Goal: Transaction & Acquisition: Download file/media

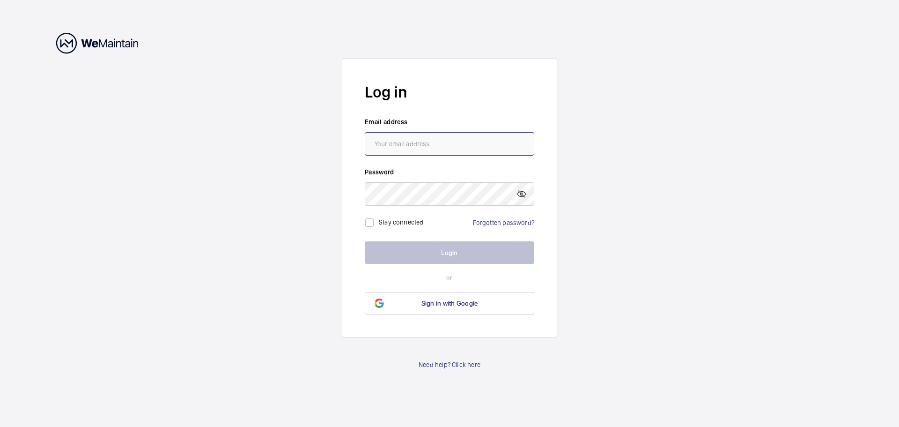
click at [423, 149] on input "email" at bounding box center [450, 143] width 170 height 23
type input "[EMAIL_ADDRESS][PERSON_NAME][DOMAIN_NAME]"
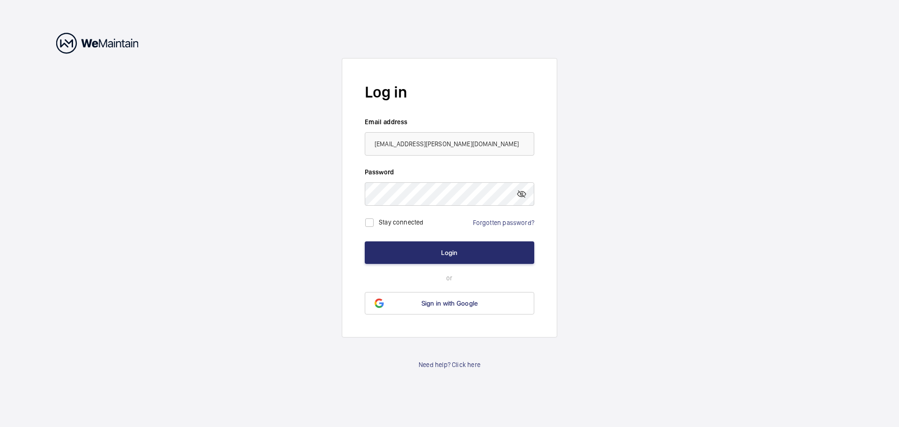
click at [382, 222] on label "Stay connected" at bounding box center [401, 221] width 45 height 7
checkbox input "true"
click at [393, 239] on form "Log in Email address [EMAIL_ADDRESS][PERSON_NAME][DOMAIN_NAME] Password Stay co…" at bounding box center [449, 197] width 215 height 279
click at [397, 253] on button "Login" at bounding box center [450, 252] width 170 height 22
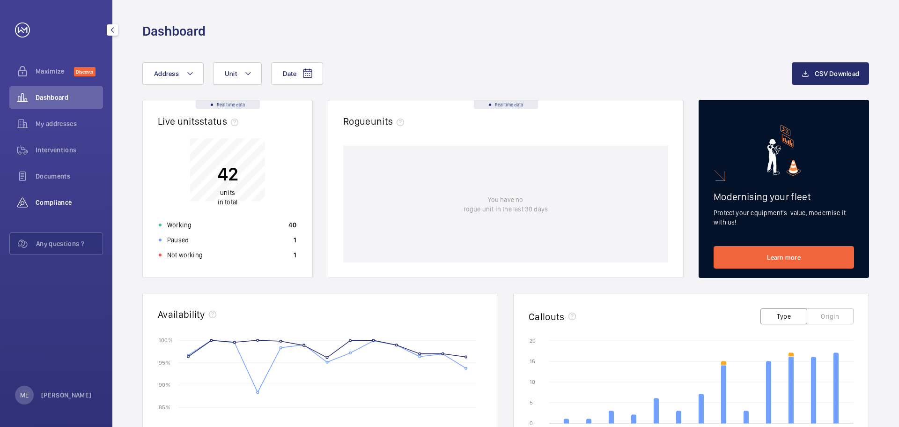
click at [28, 196] on wm-front-icon-button at bounding box center [22, 202] width 26 height 22
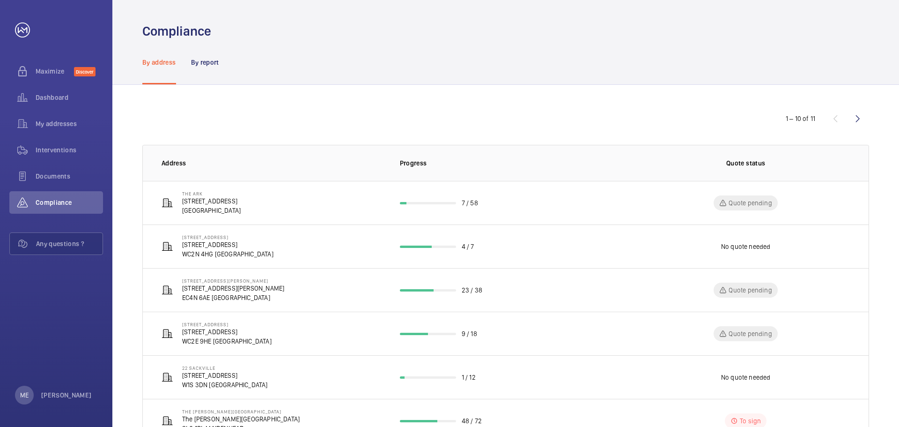
scroll to position [94, 0]
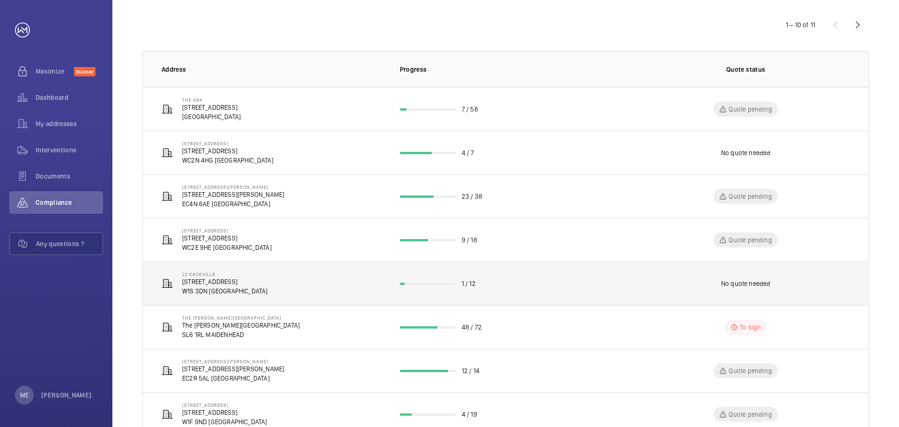
click at [221, 291] on p "W1S 3DN [GEOGRAPHIC_DATA]" at bounding box center [225, 290] width 86 height 9
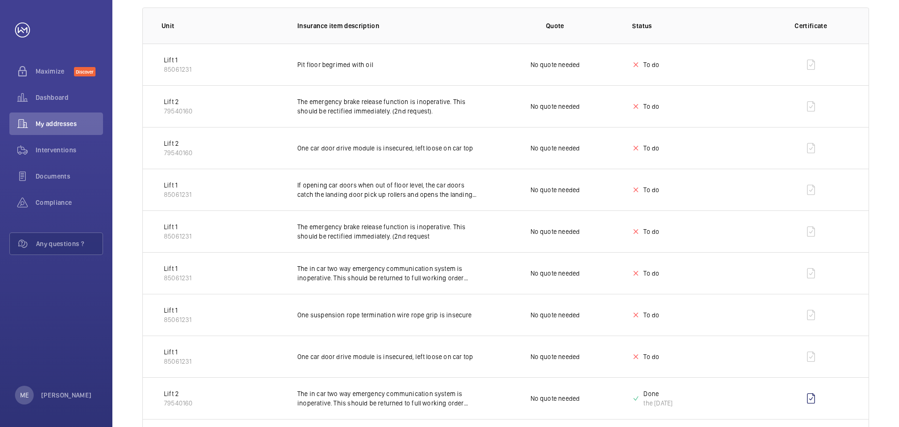
scroll to position [173, 0]
click at [815, 396] on wm-front-icon-button at bounding box center [811, 398] width 22 height 22
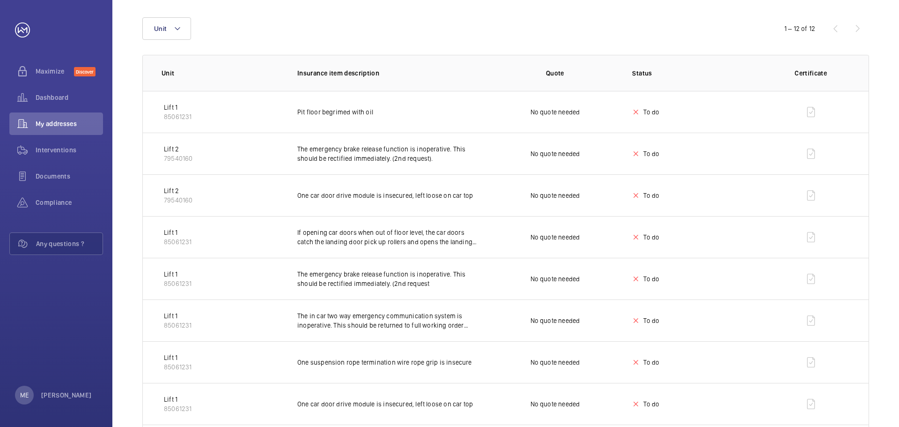
scroll to position [0, 0]
